Goal: Information Seeking & Learning: Learn about a topic

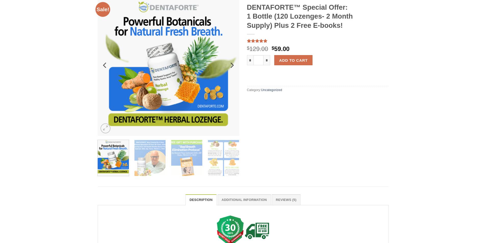
scroll to position [153, 0]
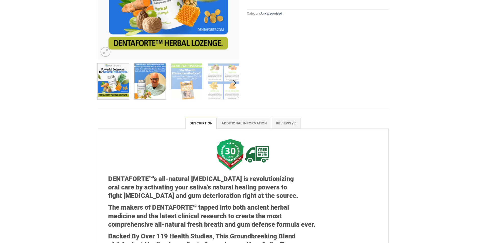
click at [160, 91] on img at bounding box center [149, 80] width 31 height 37
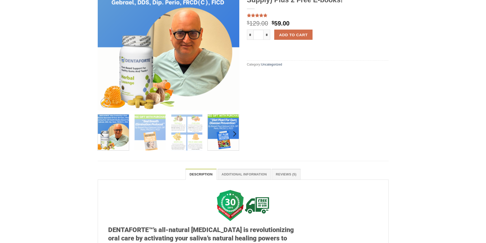
scroll to position [51, 0]
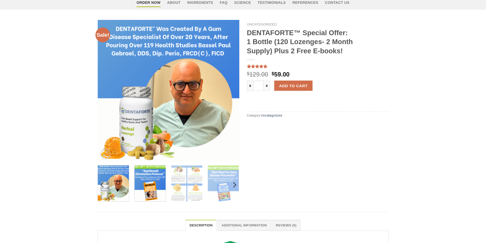
click at [158, 173] on img at bounding box center [149, 182] width 31 height 37
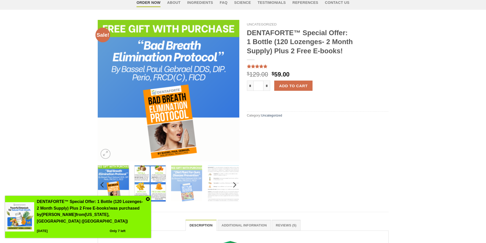
click at [160, 179] on img at bounding box center [149, 182] width 31 height 37
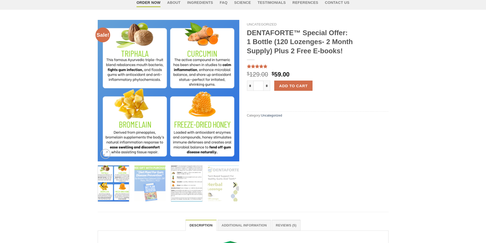
click at [187, 178] on img at bounding box center [186, 182] width 31 height 37
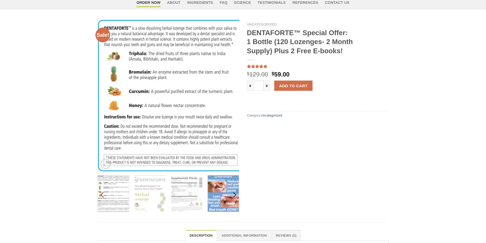
click at [224, 181] on img at bounding box center [223, 192] width 31 height 37
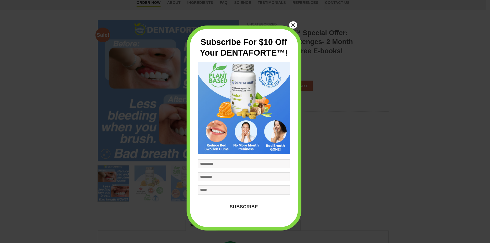
click at [294, 24] on button "×" at bounding box center [293, 24] width 8 height 7
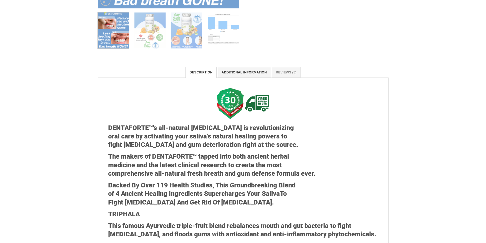
scroll to position [153, 0]
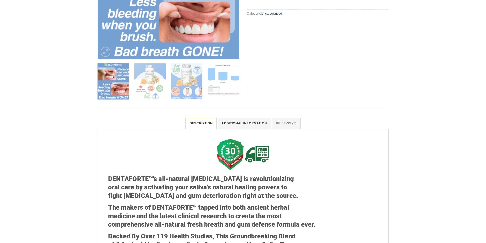
click at [226, 69] on img at bounding box center [223, 82] width 31 height 37
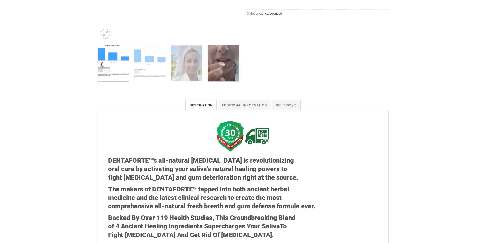
click at [217, 75] on img at bounding box center [223, 62] width 31 height 37
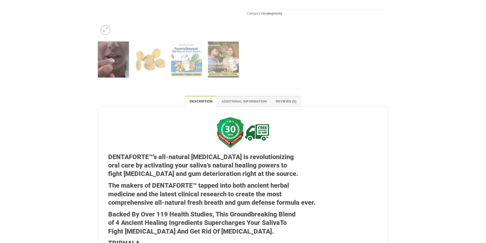
scroll to position [102, 0]
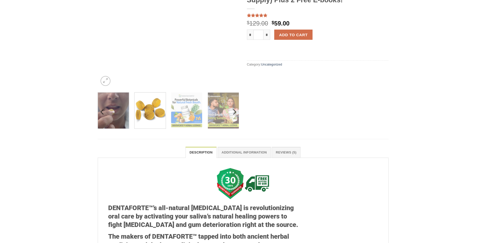
click at [151, 108] on img at bounding box center [149, 109] width 31 height 37
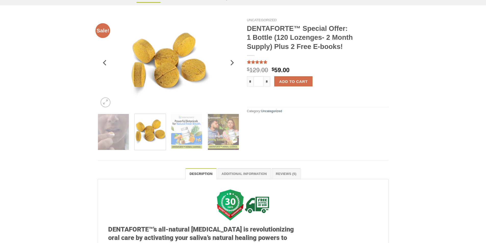
scroll to position [0, 0]
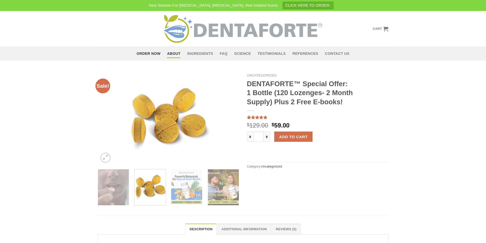
click at [177, 54] on link "About" at bounding box center [174, 53] width 14 height 9
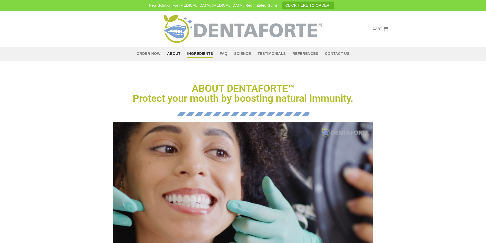
click at [192, 53] on link "Ingredients" at bounding box center [200, 53] width 26 height 9
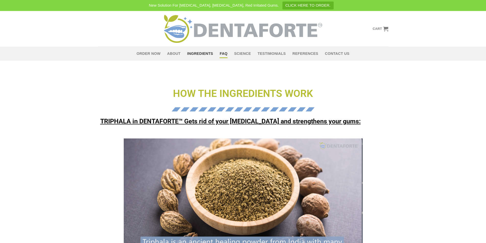
click at [220, 56] on link "FAQ" at bounding box center [224, 53] width 8 height 9
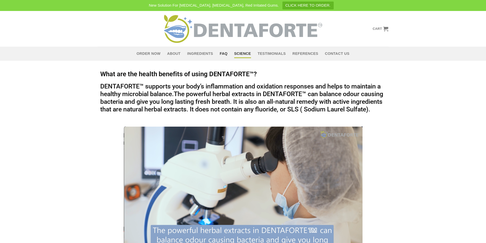
click at [244, 56] on link "Science" at bounding box center [242, 53] width 17 height 9
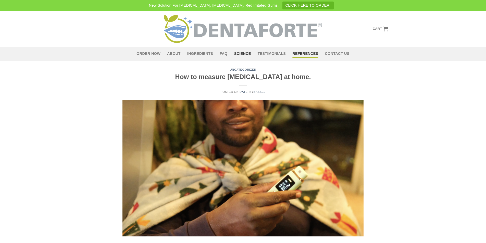
click at [305, 53] on link "References" at bounding box center [305, 53] width 26 height 9
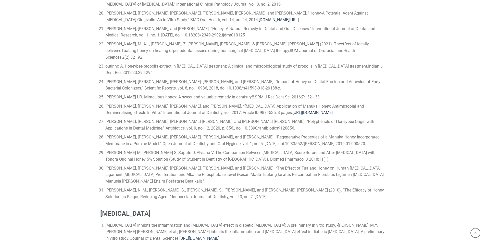
scroll to position [1868, 0]
